Goal: Information Seeking & Learning: Learn about a topic

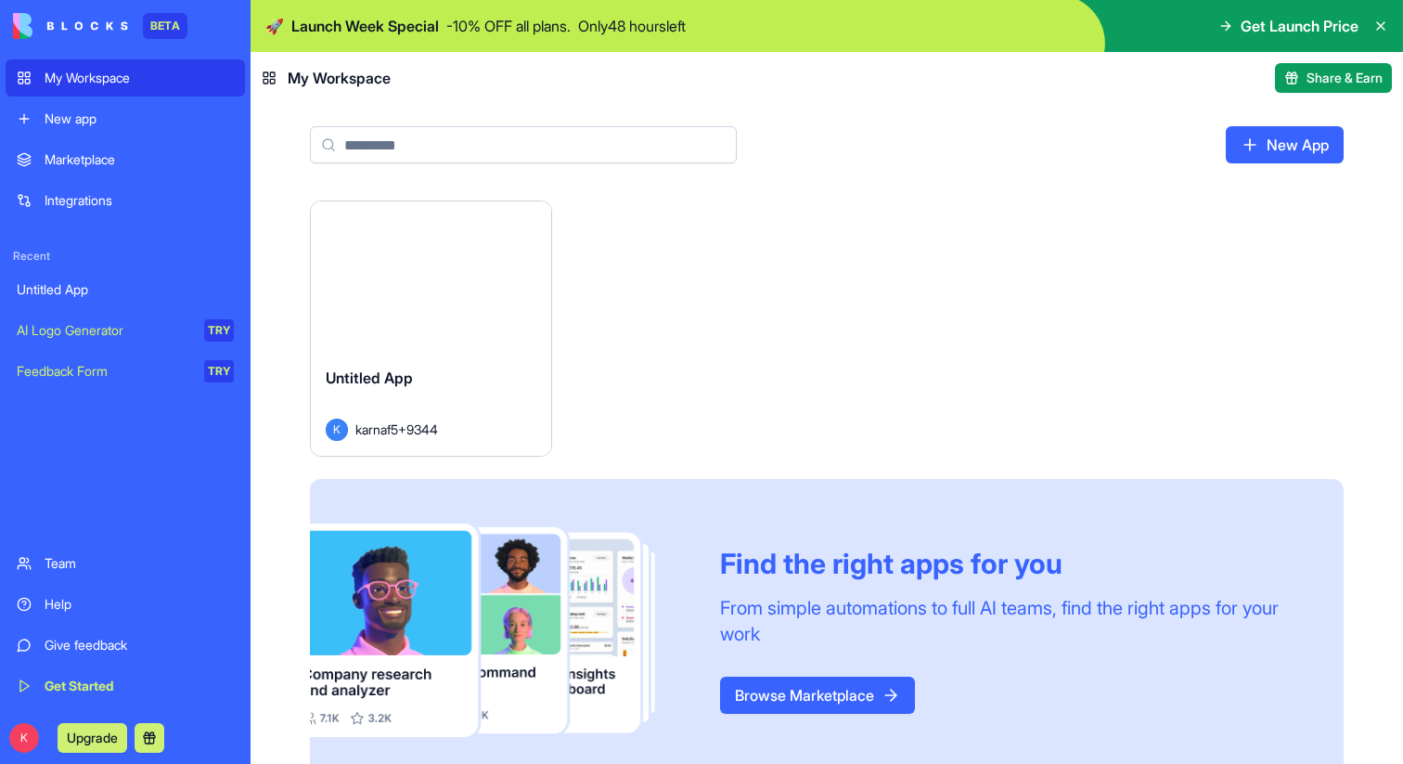
click at [1362, 31] on div "Get Launch Price" at bounding box center [1303, 26] width 170 height 22
click at [1375, 26] on icon at bounding box center [1380, 26] width 15 height 15
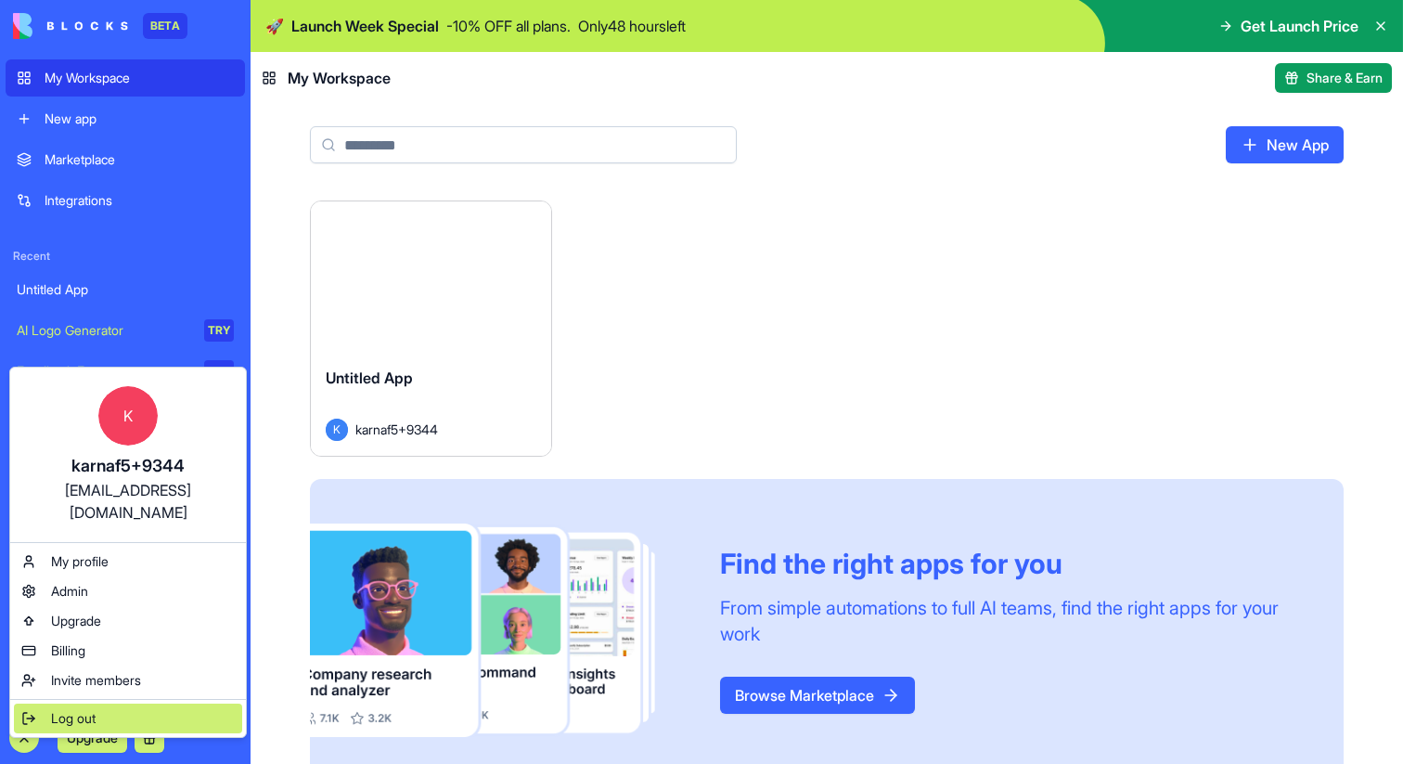
click at [70, 709] on span "Log out" at bounding box center [73, 718] width 45 height 19
